Goal: Transaction & Acquisition: Book appointment/travel/reservation

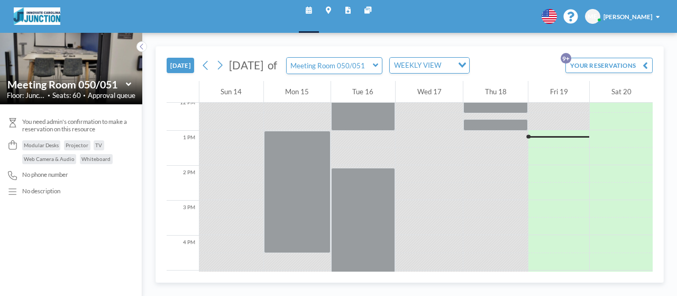
scroll to position [429, 0]
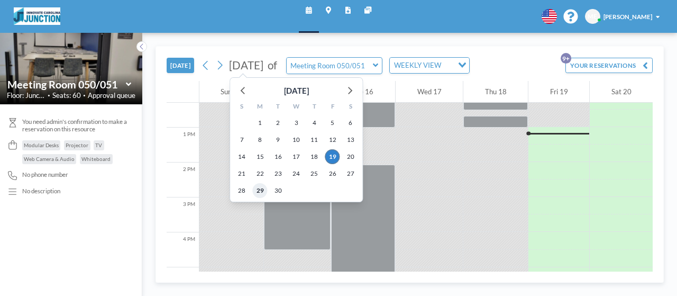
click at [260, 195] on span "29" at bounding box center [260, 190] width 15 height 15
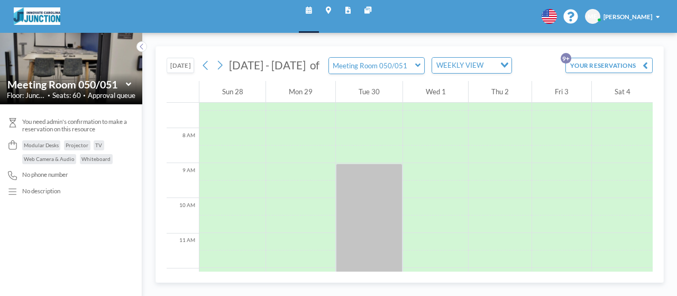
scroll to position [257, 0]
click at [405, 62] on input "text" at bounding box center [372, 66] width 86 height 16
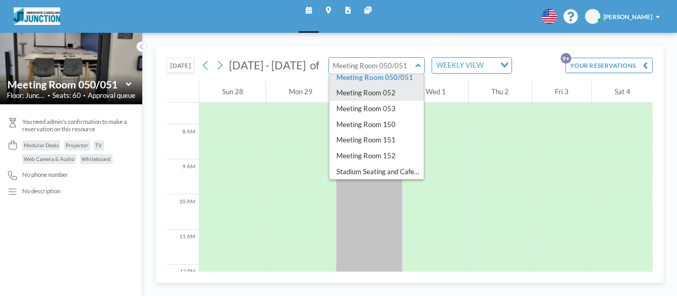
scroll to position [20, 0]
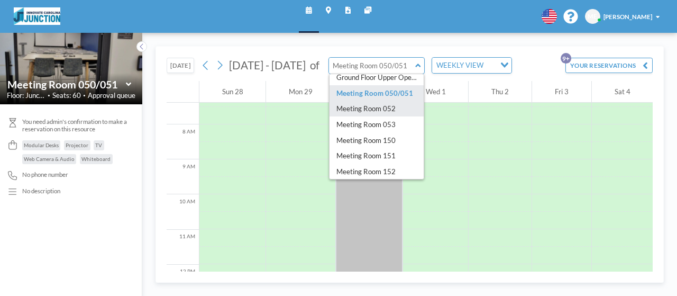
type input "Meeting Room 052"
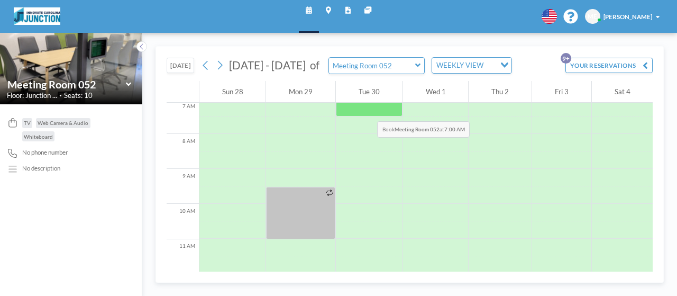
scroll to position [257, 0]
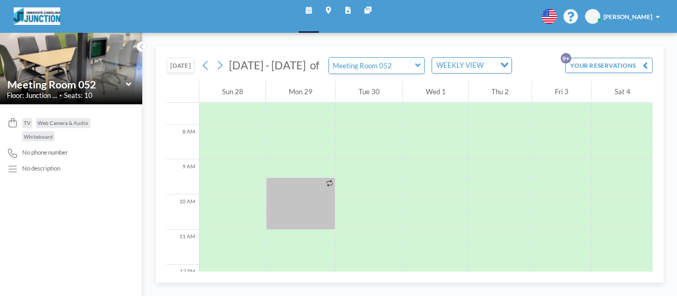
click at [415, 64] on icon at bounding box center [417, 65] width 5 height 4
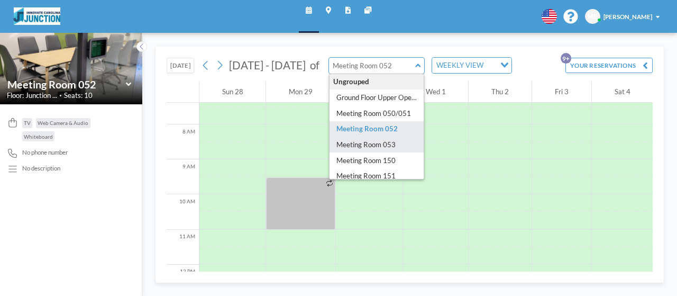
type input "Meeting Room 053"
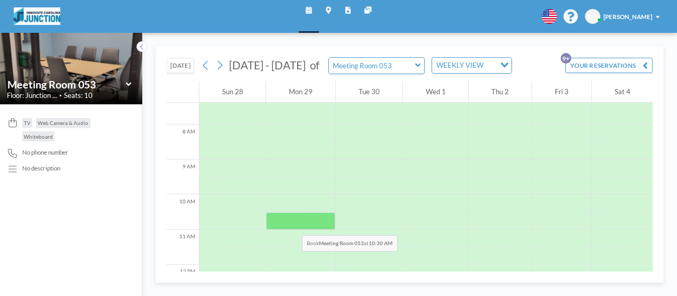
click at [287, 220] on div at bounding box center [300, 220] width 69 height 17
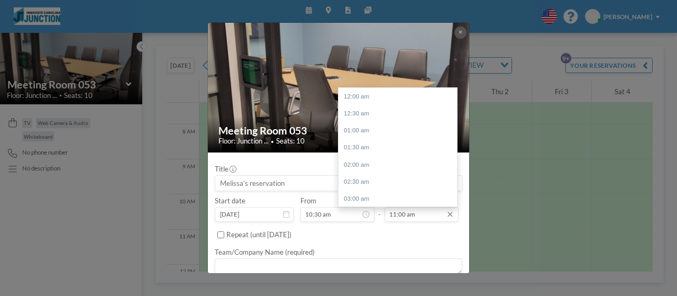
scroll to position [374, 0]
click at [428, 215] on input "11:00 am" at bounding box center [421, 214] width 74 height 15
click at [352, 116] on div "11:30 am" at bounding box center [400, 113] width 124 height 17
type input "11:30 am"
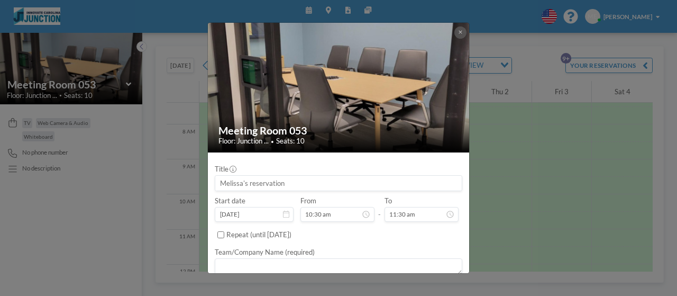
click at [331, 190] on input at bounding box center [338, 183] width 246 height 15
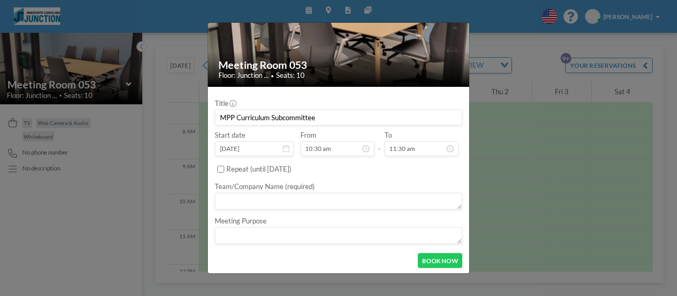
scroll to position [67, 0]
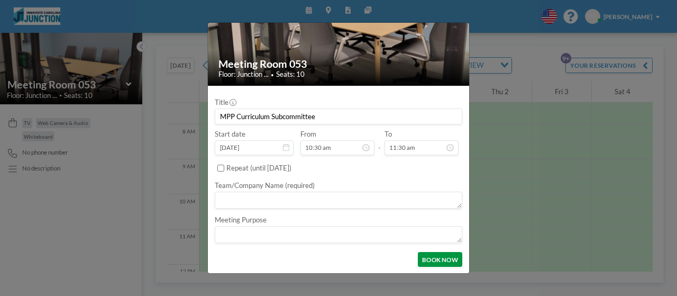
click at [418, 256] on button "BOOK NOW" at bounding box center [440, 259] width 44 height 15
type input "MPP Curriculum Subcommittee"
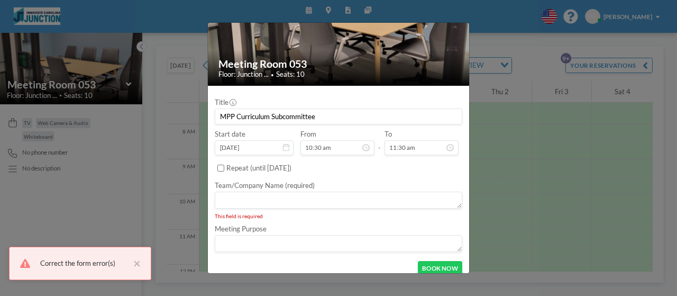
click at [231, 245] on textarea at bounding box center [338, 243] width 247 height 17
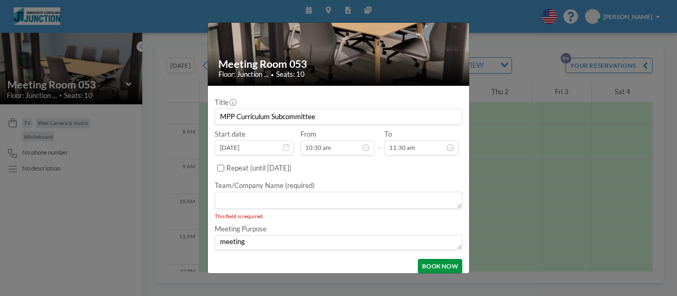
type textarea "meeting"
click at [425, 263] on button "BOOK NOW" at bounding box center [440, 266] width 44 height 15
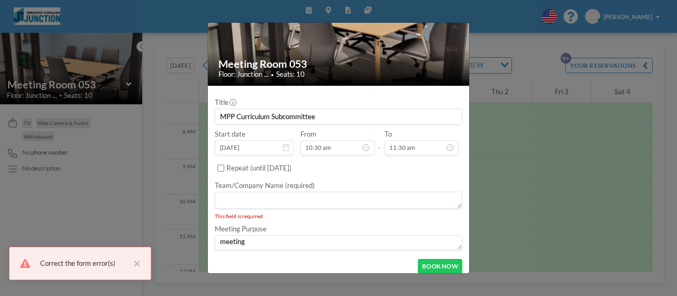
click at [360, 196] on textarea at bounding box center [338, 199] width 247 height 17
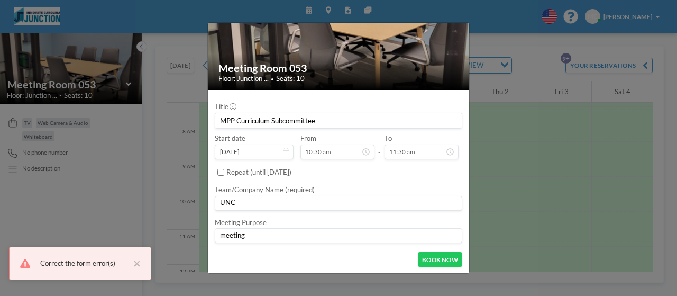
scroll to position [62, 0]
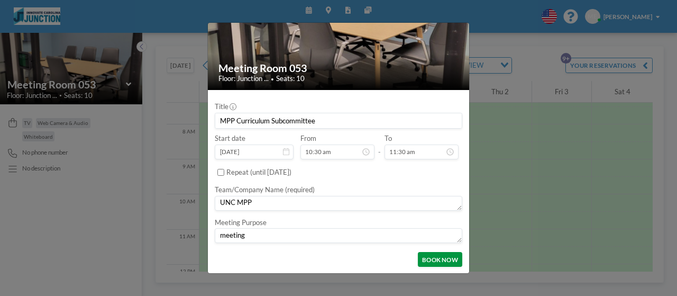
type textarea "UNC MPP"
click at [425, 254] on button "BOOK NOW" at bounding box center [440, 259] width 44 height 15
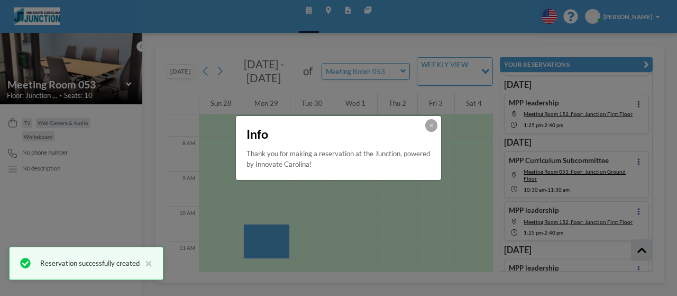
scroll to position [95, 0]
click at [431, 126] on icon at bounding box center [431, 125] width 4 height 5
